Goal: Information Seeking & Learning: Learn about a topic

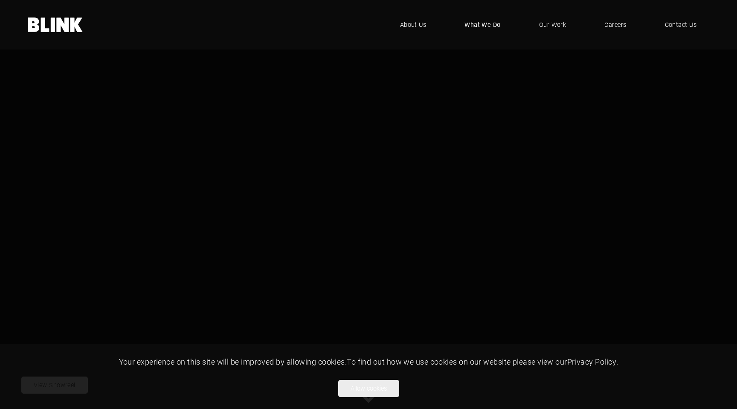
click at [492, 28] on span "What We Do" at bounding box center [482, 24] width 36 height 9
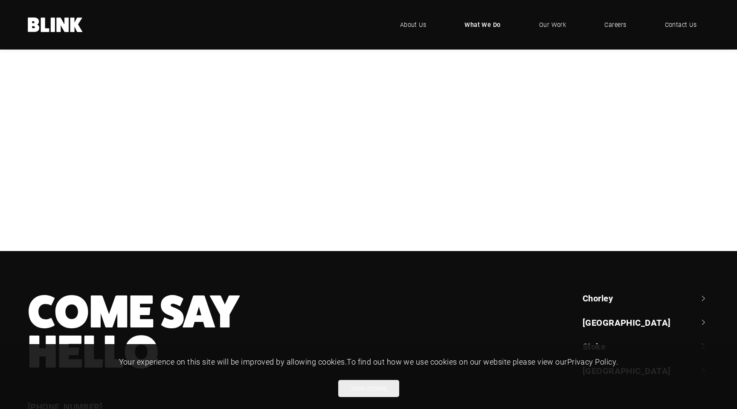
scroll to position [259, 0]
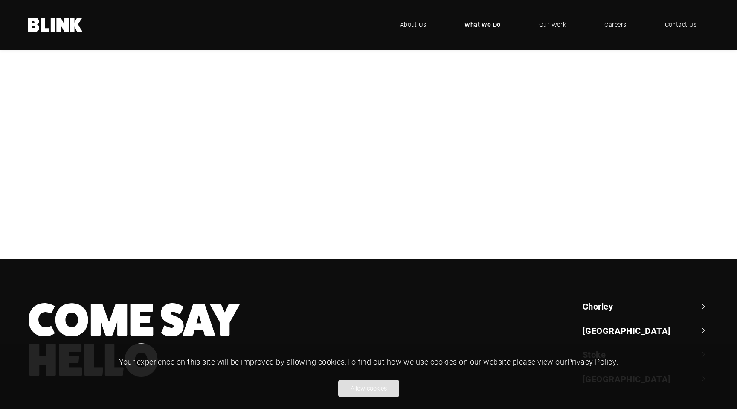
click at [349, 384] on button "Allow cookies" at bounding box center [368, 388] width 61 height 17
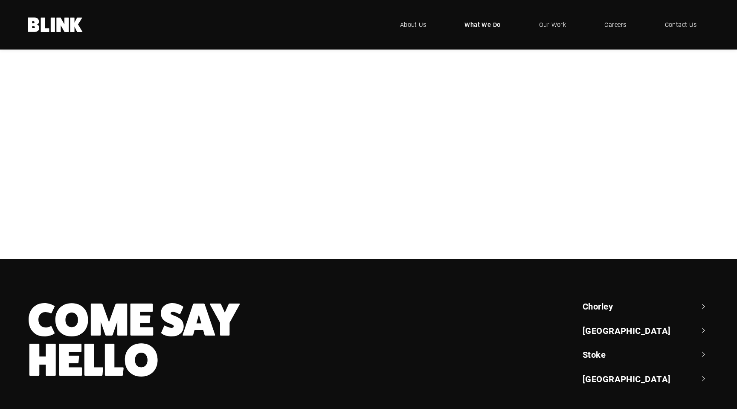
click at [0, 0] on div "Video & Animation" at bounding box center [0, 0] width 0 height 0
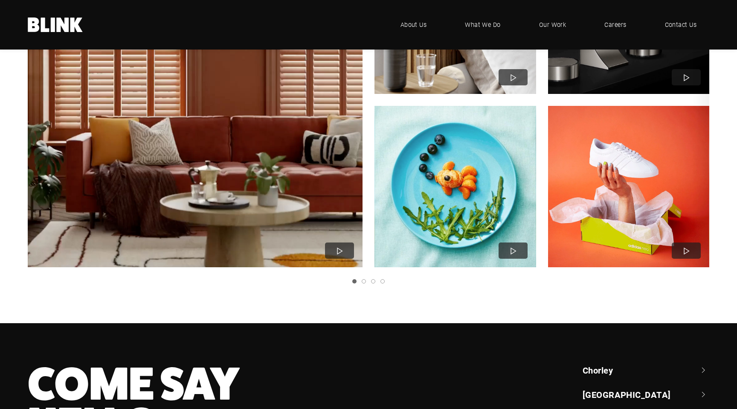
scroll to position [908, 0]
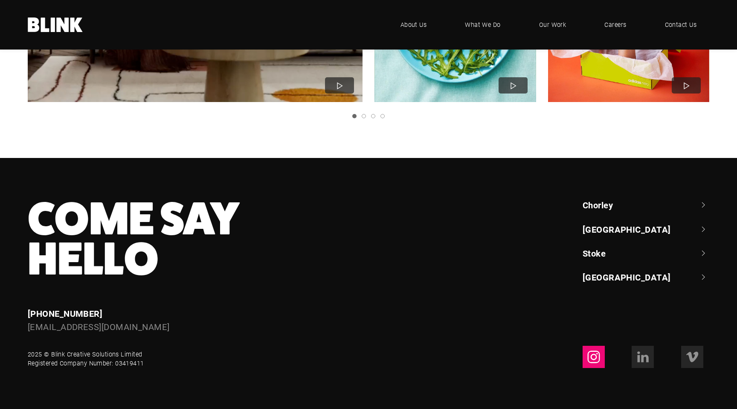
click at [586, 353] on link at bounding box center [594, 356] width 22 height 22
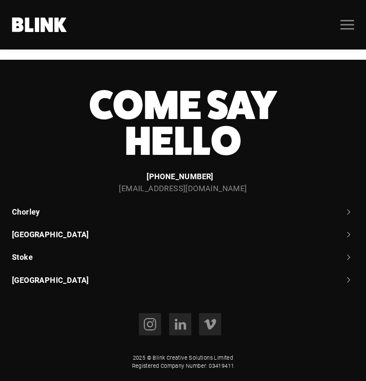
scroll to position [456, 0]
